Goal: Transaction & Acquisition: Purchase product/service

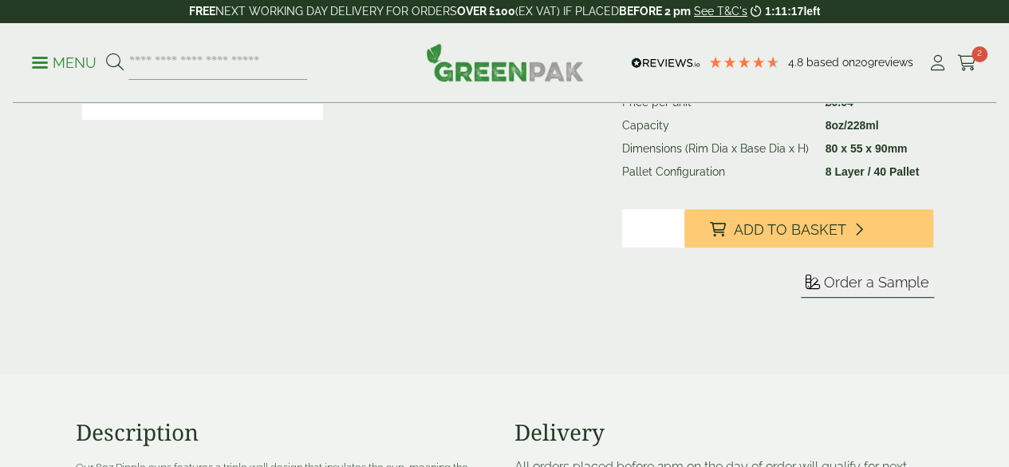
scroll to position [295, 0]
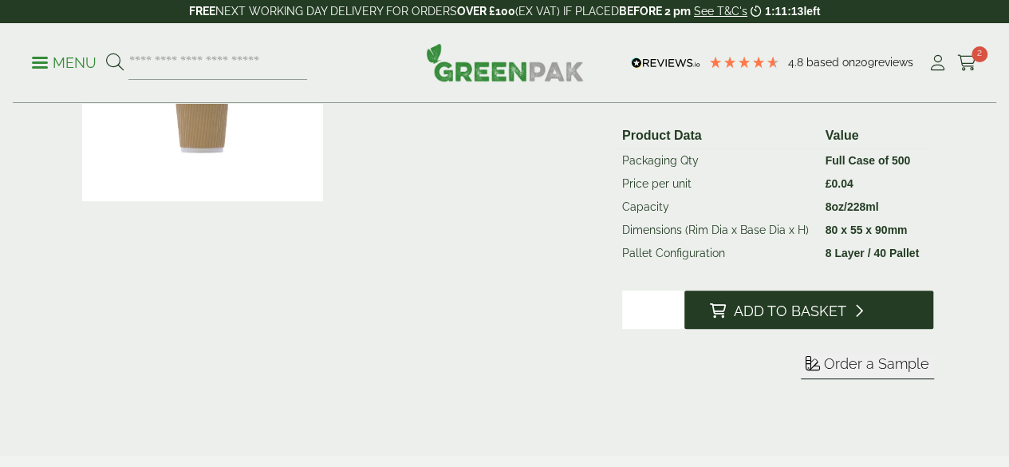
click at [846, 320] on span "Add to Basket" at bounding box center [790, 311] width 112 height 18
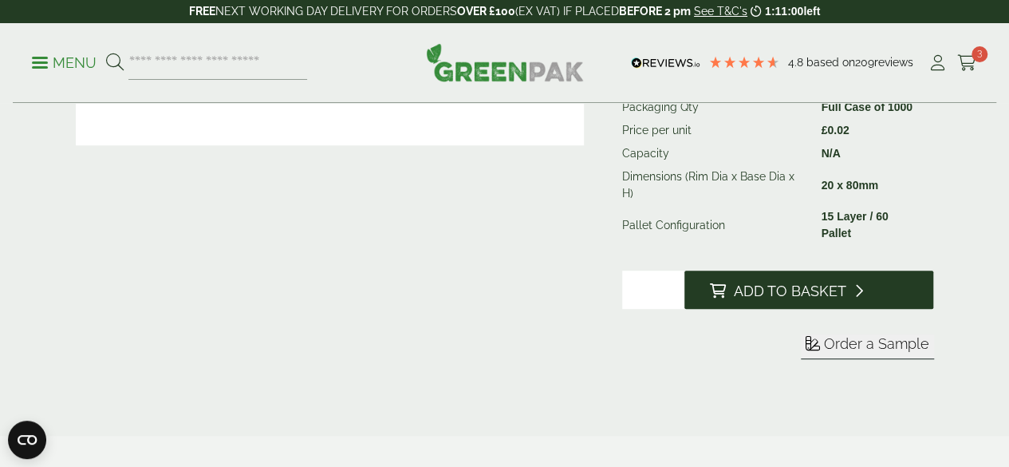
click at [846, 300] on span "Add to Basket" at bounding box center [790, 291] width 112 height 18
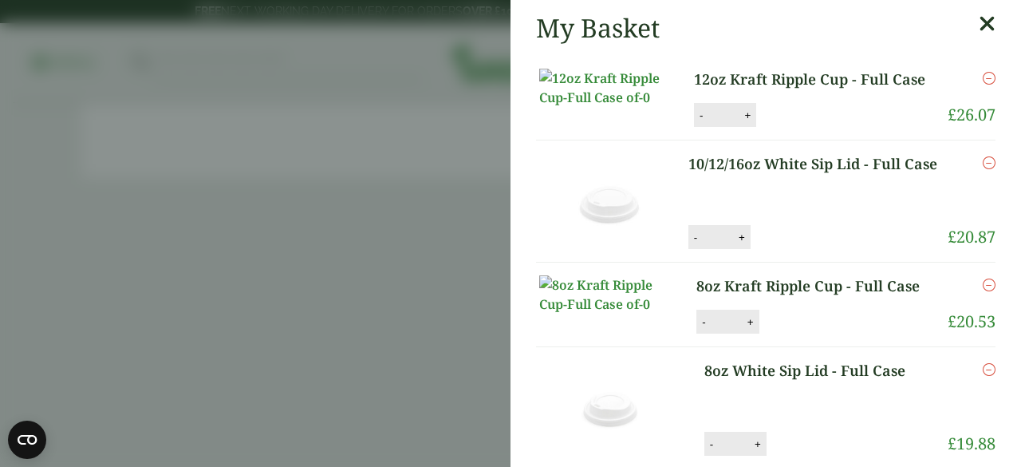
click at [399, 154] on aside "My Basket 12oz Kraft Ripple Cup - Full Case 12oz Kraft Ripple Cup - Full Case q…" at bounding box center [510, 233] width 1021 height 467
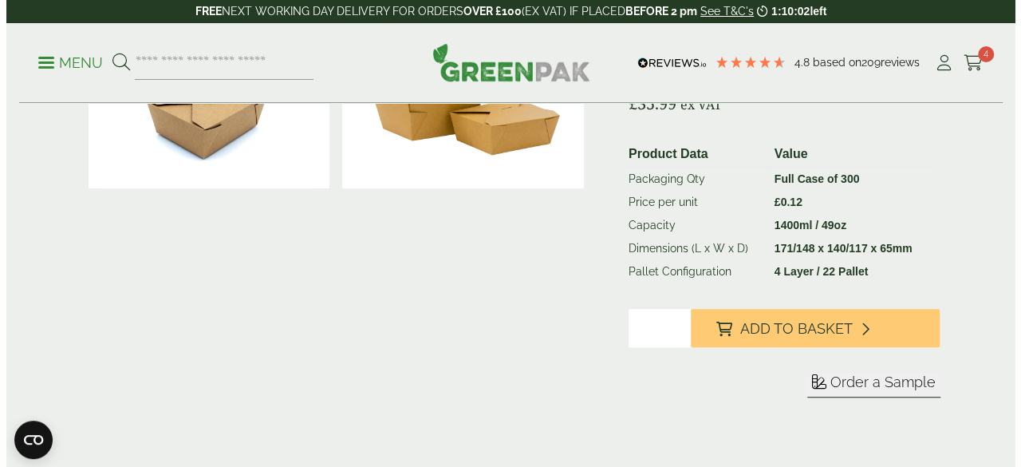
scroll to position [311, 0]
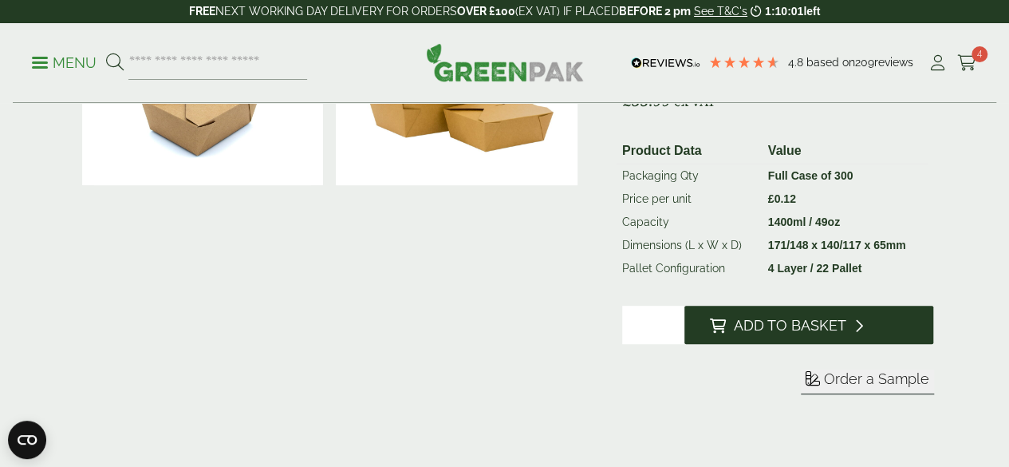
click at [822, 334] on span "Add to Basket" at bounding box center [790, 326] width 112 height 18
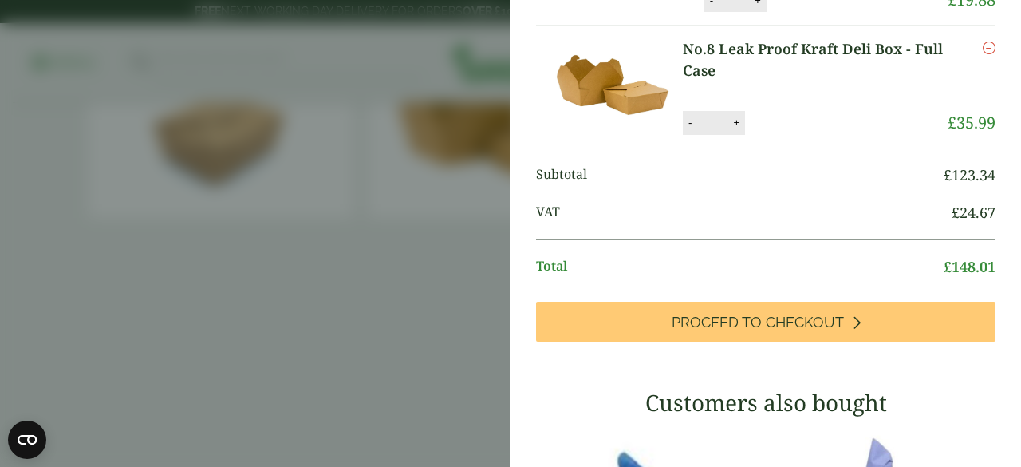
scroll to position [444, 0]
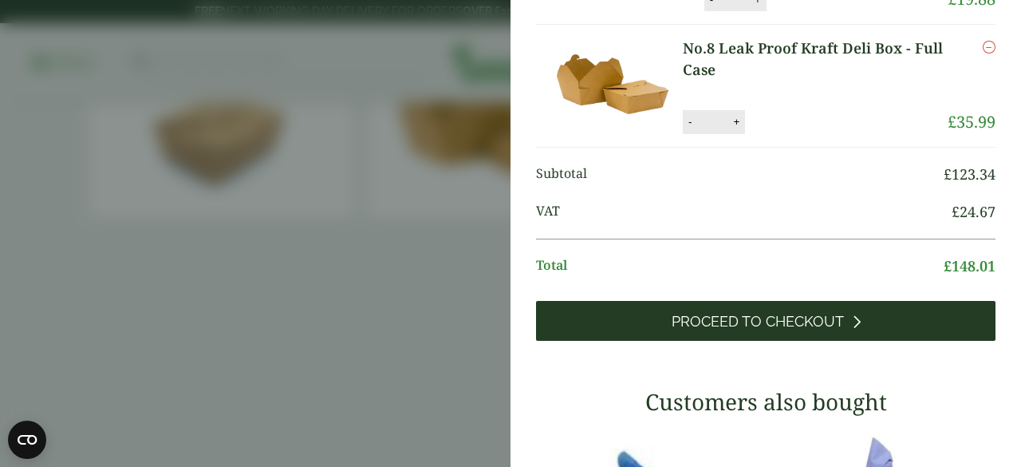
click at [716, 330] on span "Proceed to Checkout" at bounding box center [758, 322] width 172 height 18
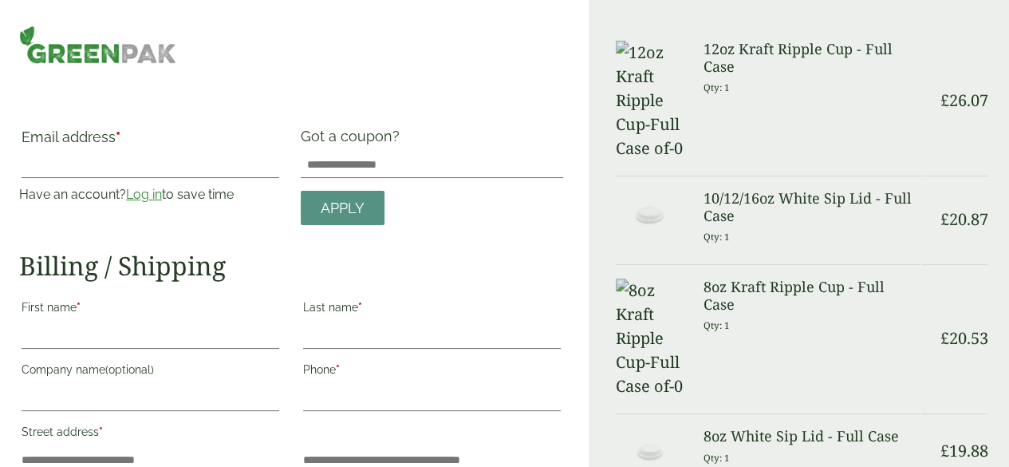
click at [162, 191] on link "Log in" at bounding box center [144, 194] width 36 height 15
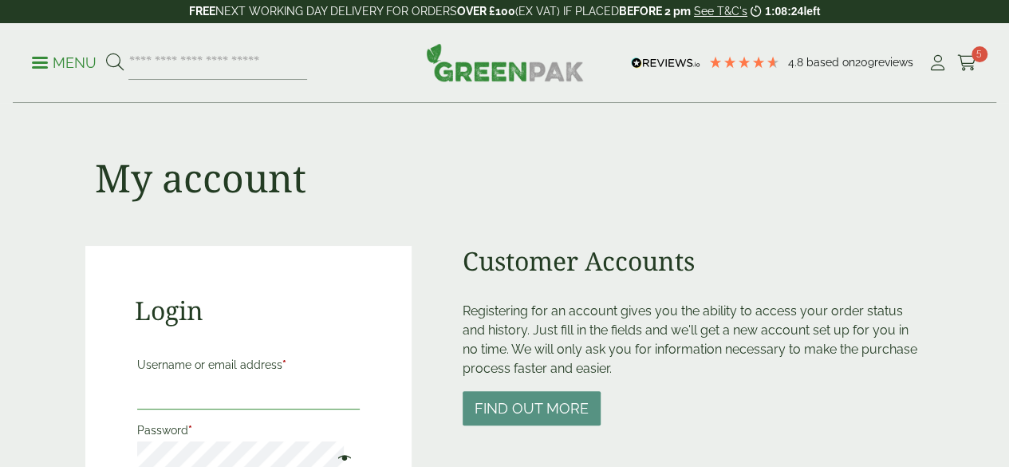
click at [257, 395] on input "Username or email address *" at bounding box center [248, 393] width 223 height 34
type input "**********"
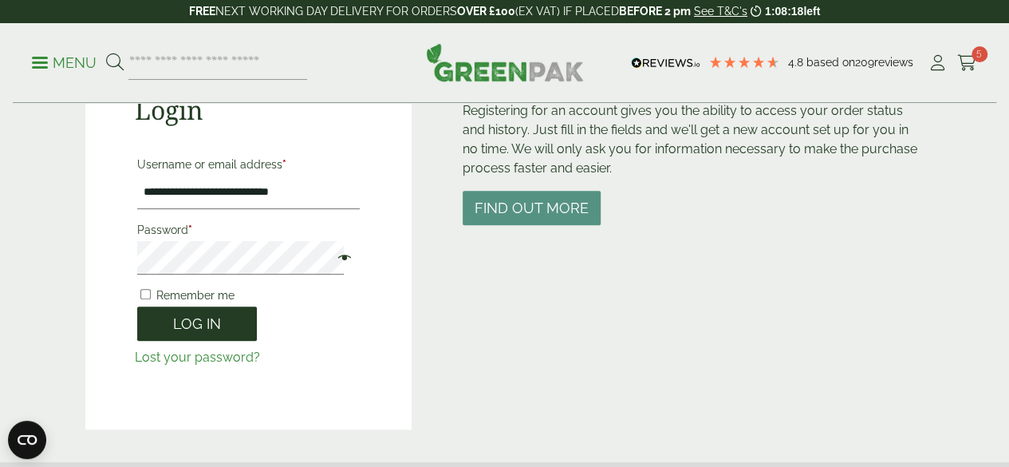
click at [212, 321] on button "Log in" at bounding box center [197, 323] width 120 height 34
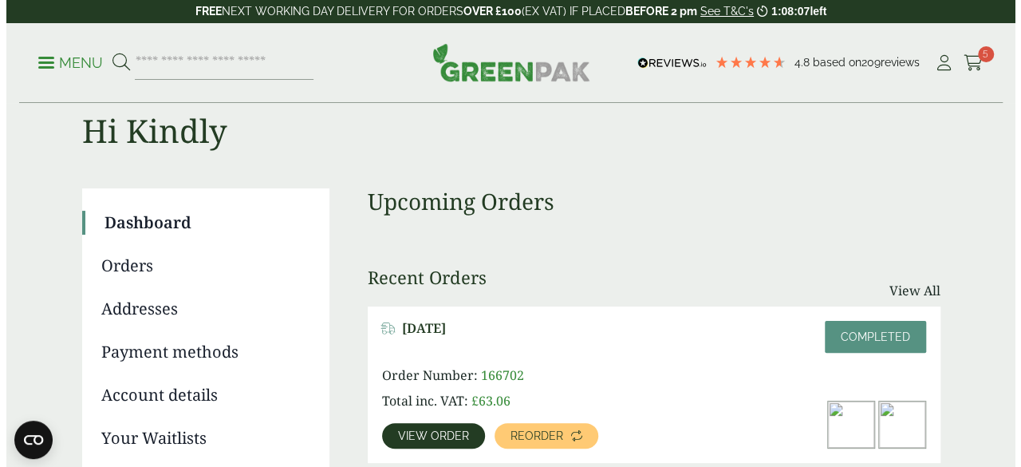
scroll to position [3, 0]
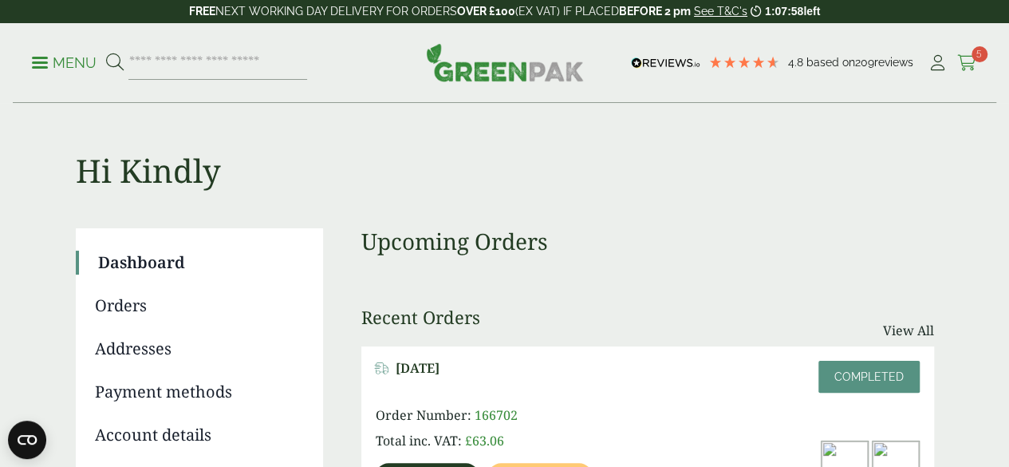
click at [968, 60] on icon at bounding box center [967, 63] width 20 height 16
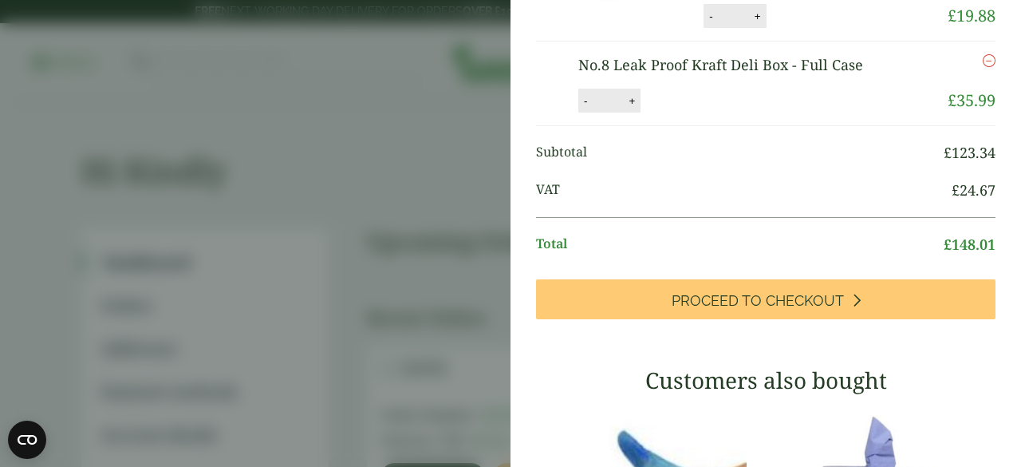
scroll to position [505, 0]
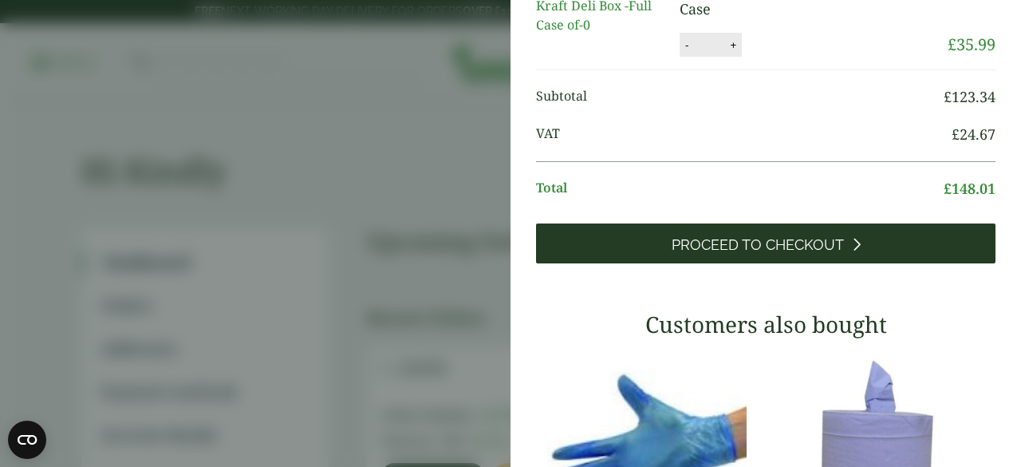
click at [723, 254] on span "Proceed to Checkout" at bounding box center [758, 245] width 172 height 18
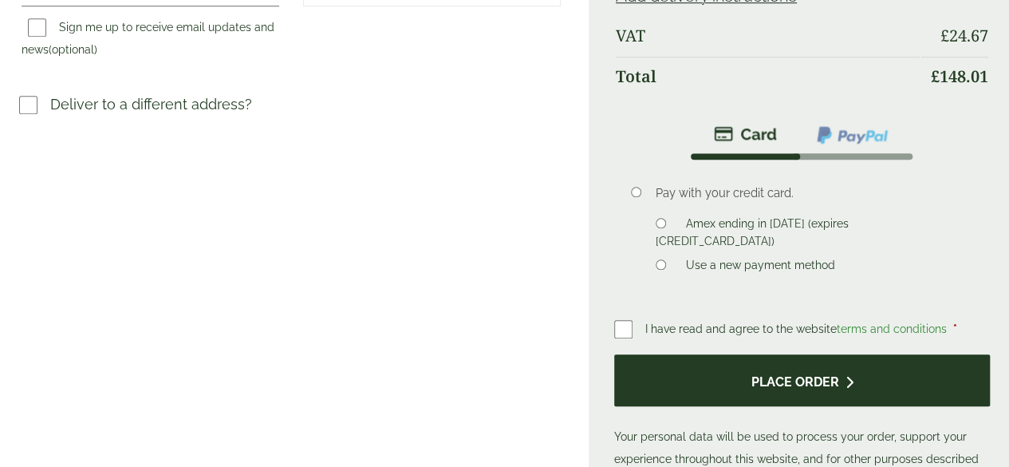
scroll to position [681, 0]
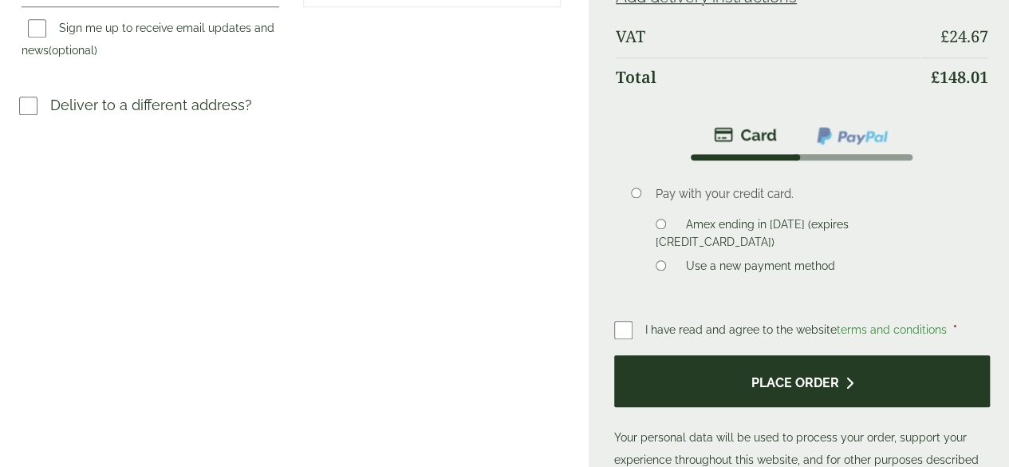
click at [767, 407] on button "Place order" at bounding box center [802, 381] width 376 height 52
